Goal: Task Accomplishment & Management: Complete application form

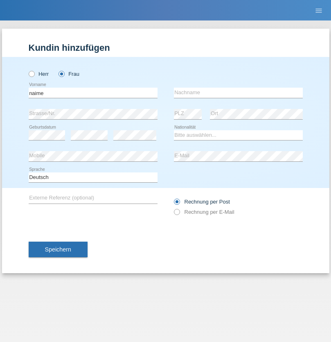
type input "naime"
click at [238, 93] on input "text" at bounding box center [238, 93] width 129 height 10
type input "llugiqi"
select select "CH"
radio input "true"
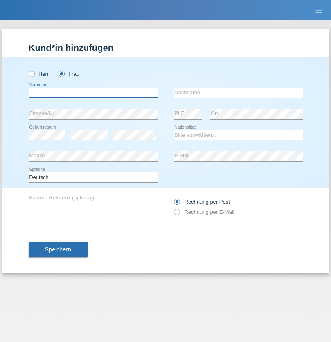
click at [93, 93] on input "text" at bounding box center [93, 93] width 129 height 10
type input "Shanas"
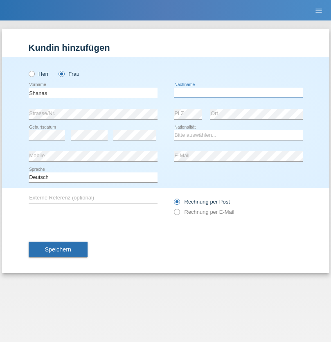
click at [238, 93] on input "text" at bounding box center [238, 93] width 129 height 10
type input "Baranati"
select select "CH"
radio input "true"
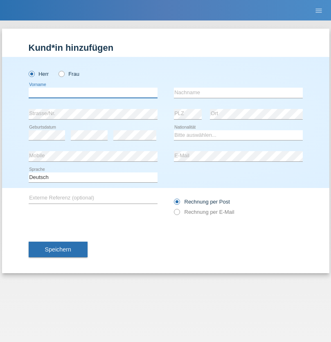
click at [93, 93] on input "text" at bounding box center [93, 93] width 129 height 10
type input "Zachariasz"
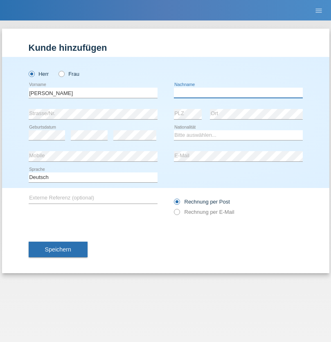
click at [238, 93] on input "text" at bounding box center [238, 93] width 129 height 10
type input "Komorowski"
select select "PL"
select select "C"
select select "11"
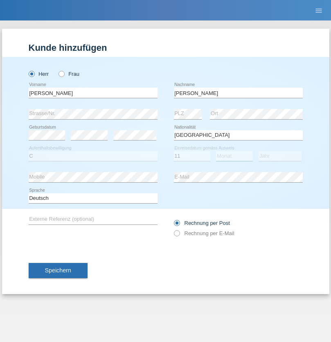
select select "01"
select select "2007"
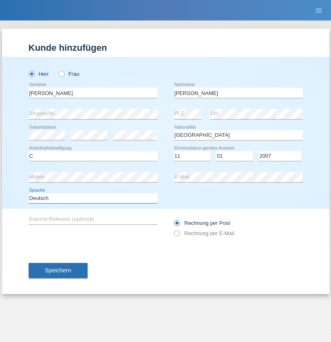
select select "en"
